Goal: Navigation & Orientation: Find specific page/section

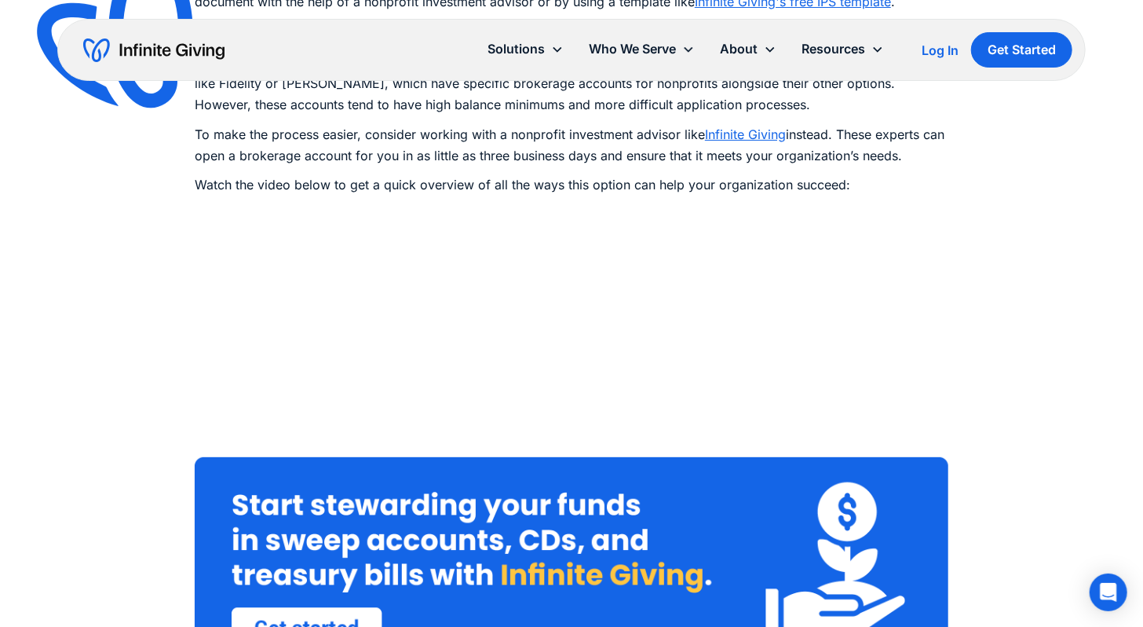
scroll to position [3240, 0]
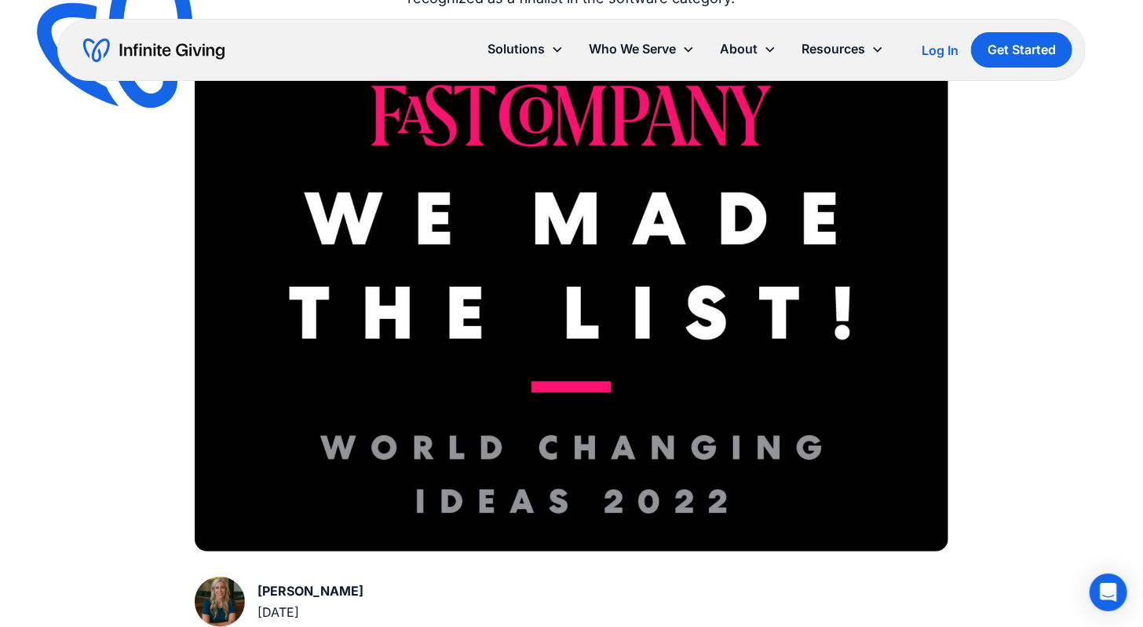
scroll to position [581, 0]
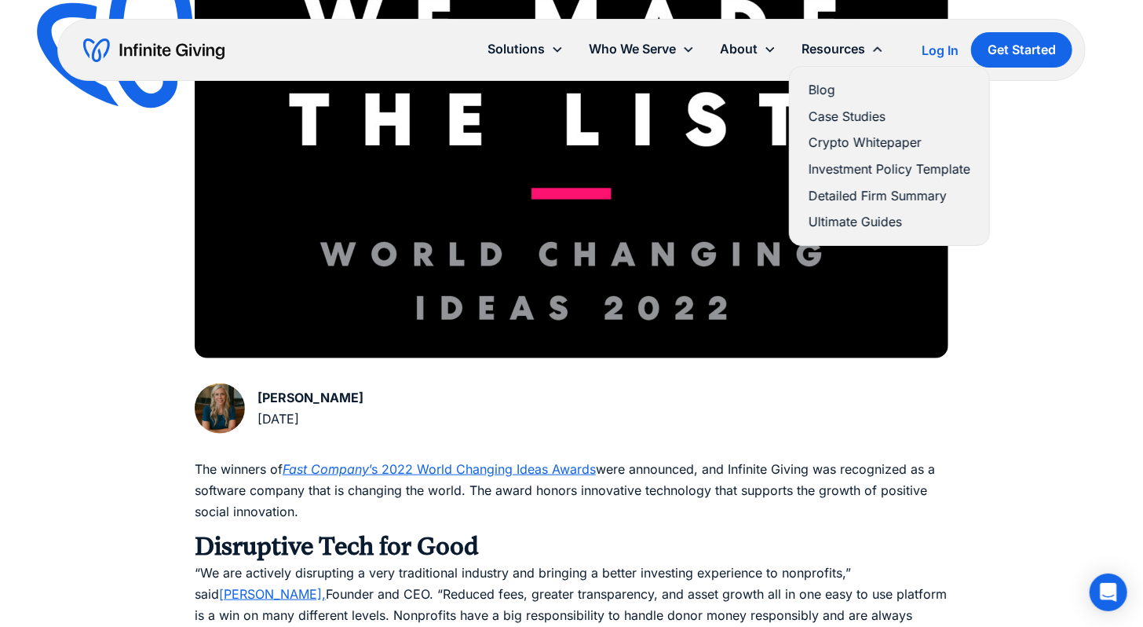
click at [828, 85] on link "Blog" at bounding box center [890, 89] width 162 height 21
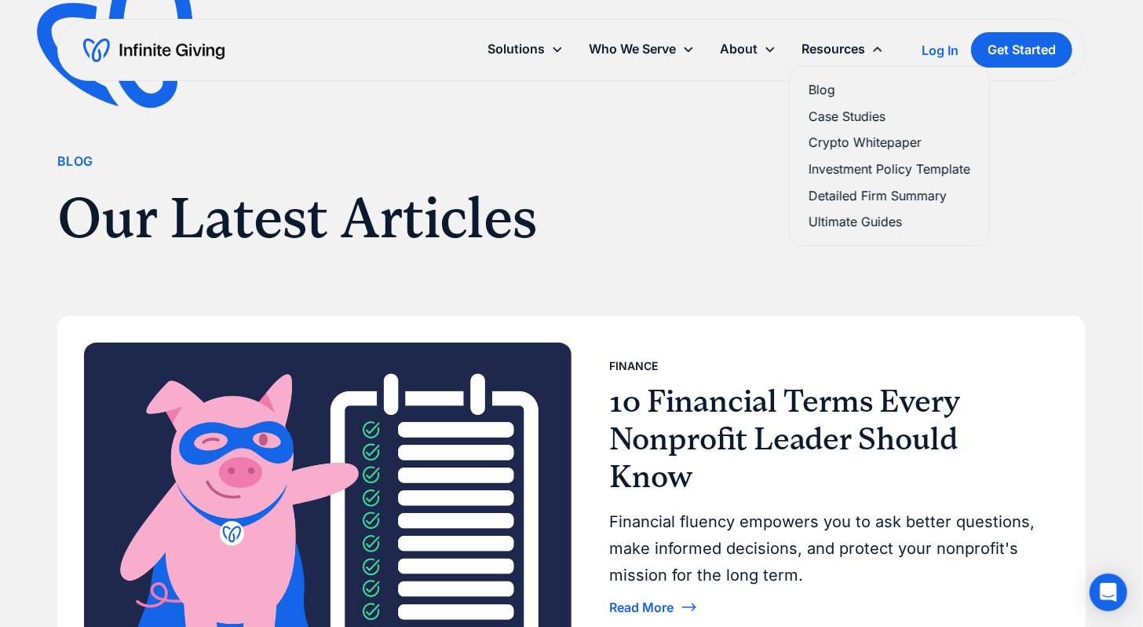
click at [836, 119] on link "Case Studies" at bounding box center [890, 116] width 162 height 21
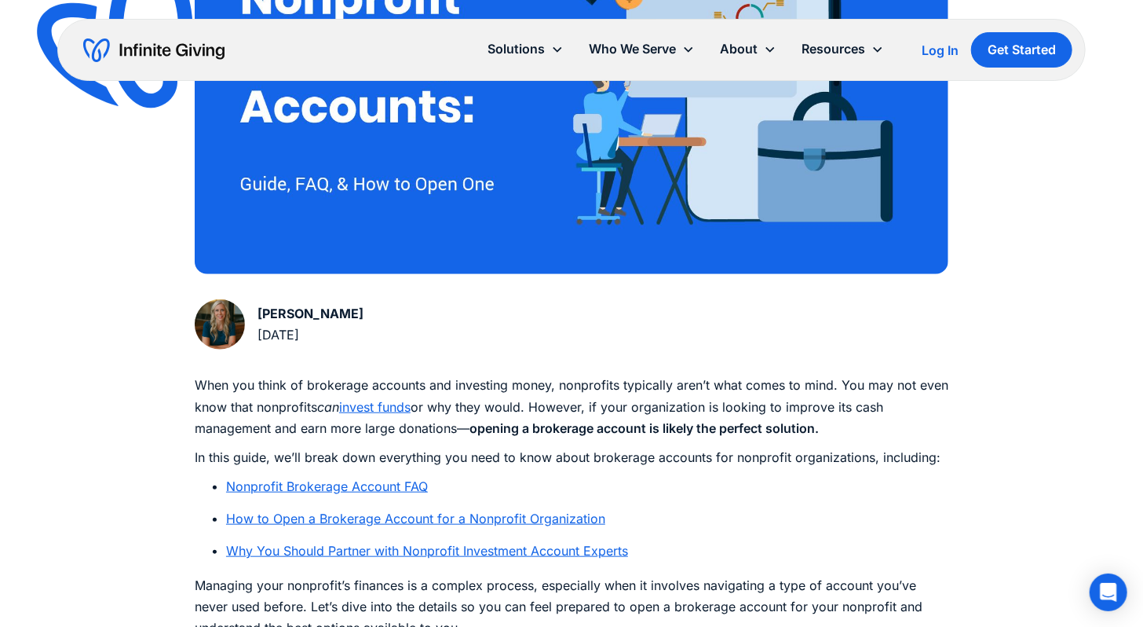
scroll to position [557, 0]
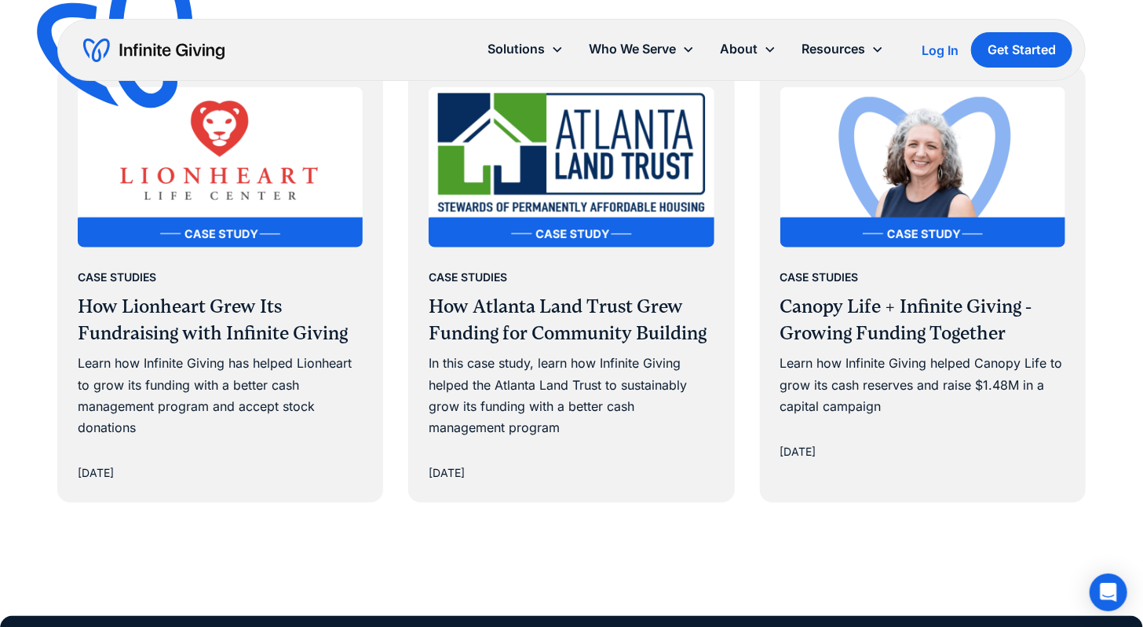
scroll to position [887, 0]
